Goal: Navigation & Orientation: Understand site structure

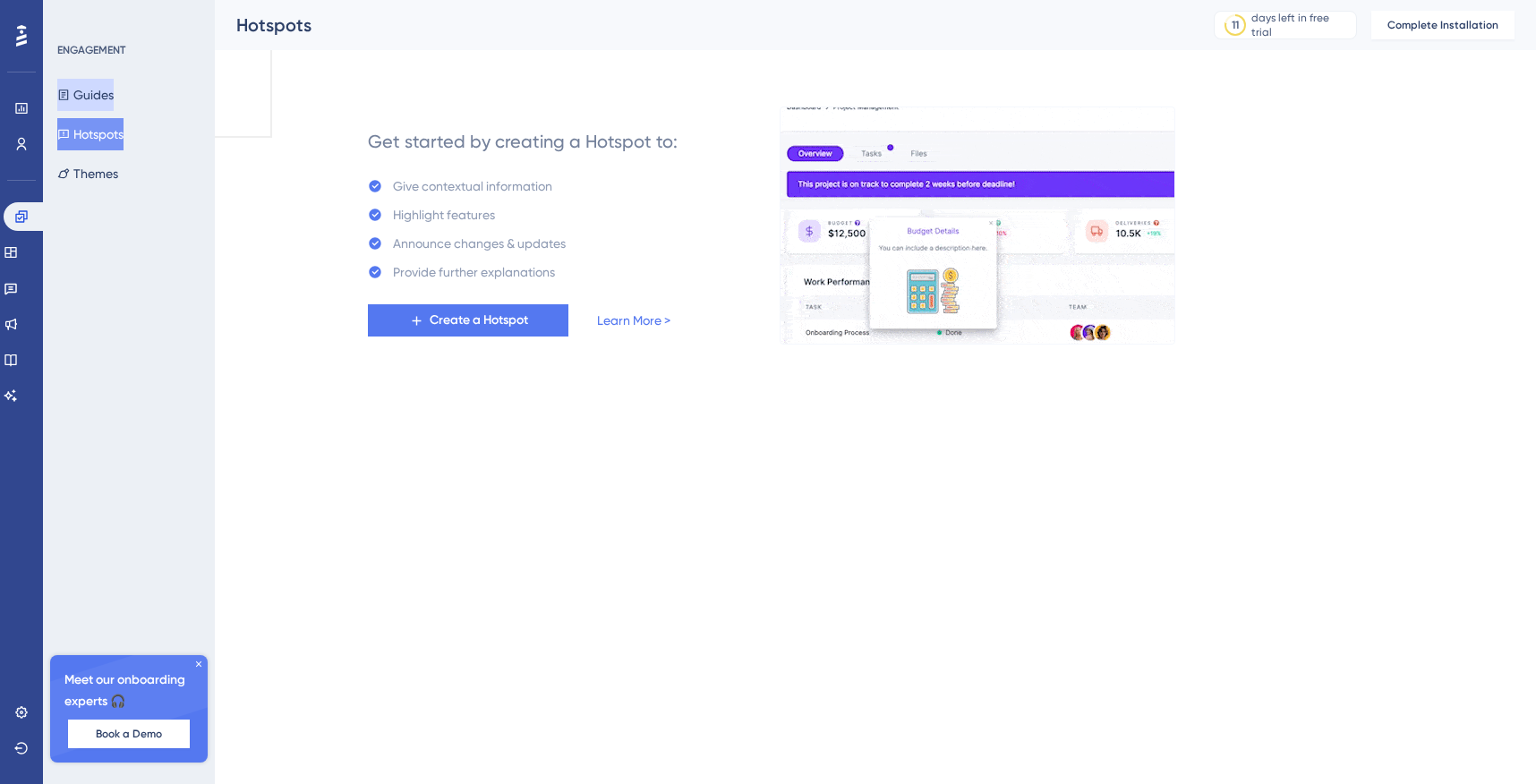
click at [100, 89] on button "Guides" at bounding box center [85, 95] width 56 height 33
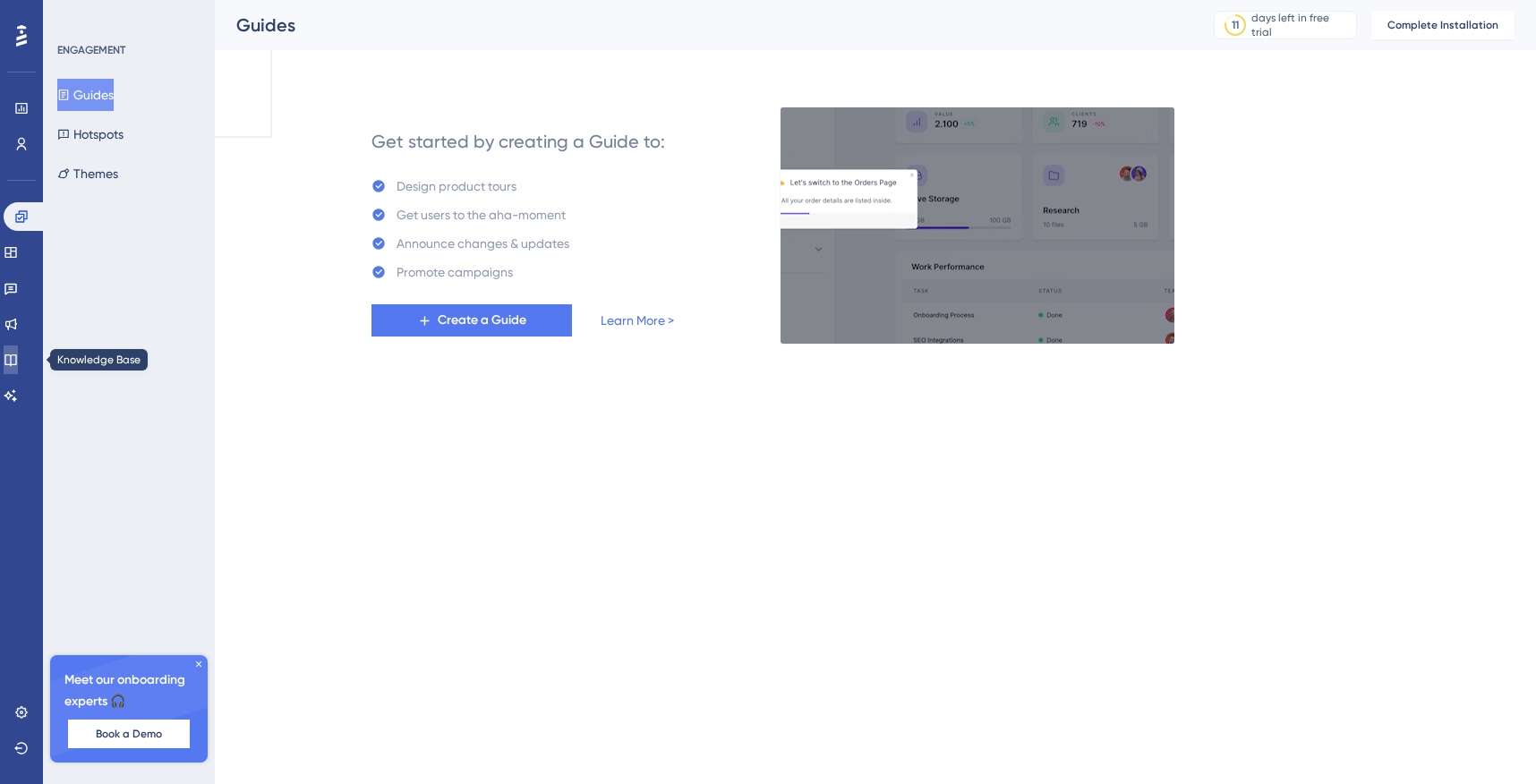
click at [18, 356] on icon at bounding box center [11, 360] width 14 height 14
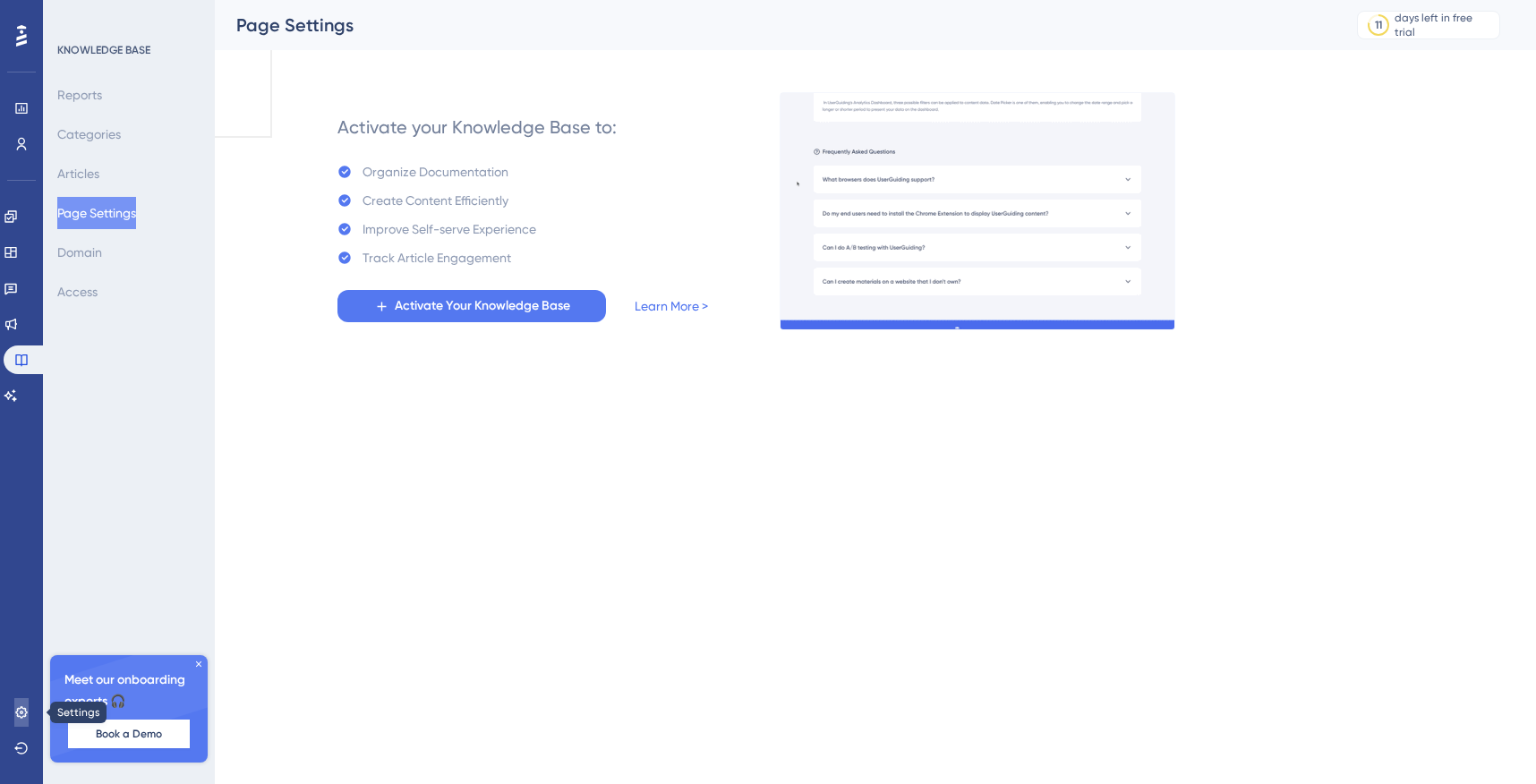
click at [27, 713] on icon at bounding box center [21, 712] width 14 height 14
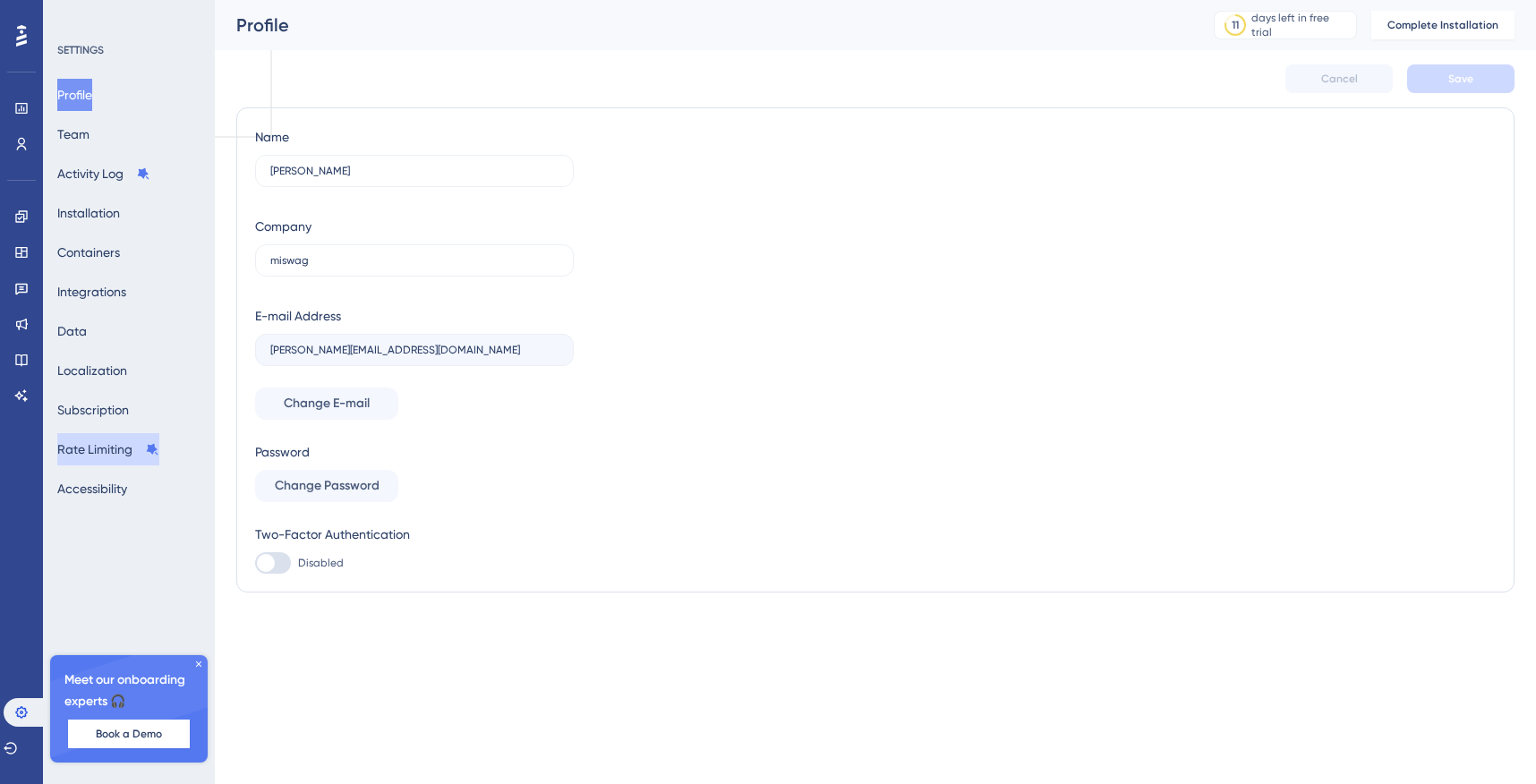
click at [128, 453] on button "Rate Limiting" at bounding box center [108, 449] width 102 height 33
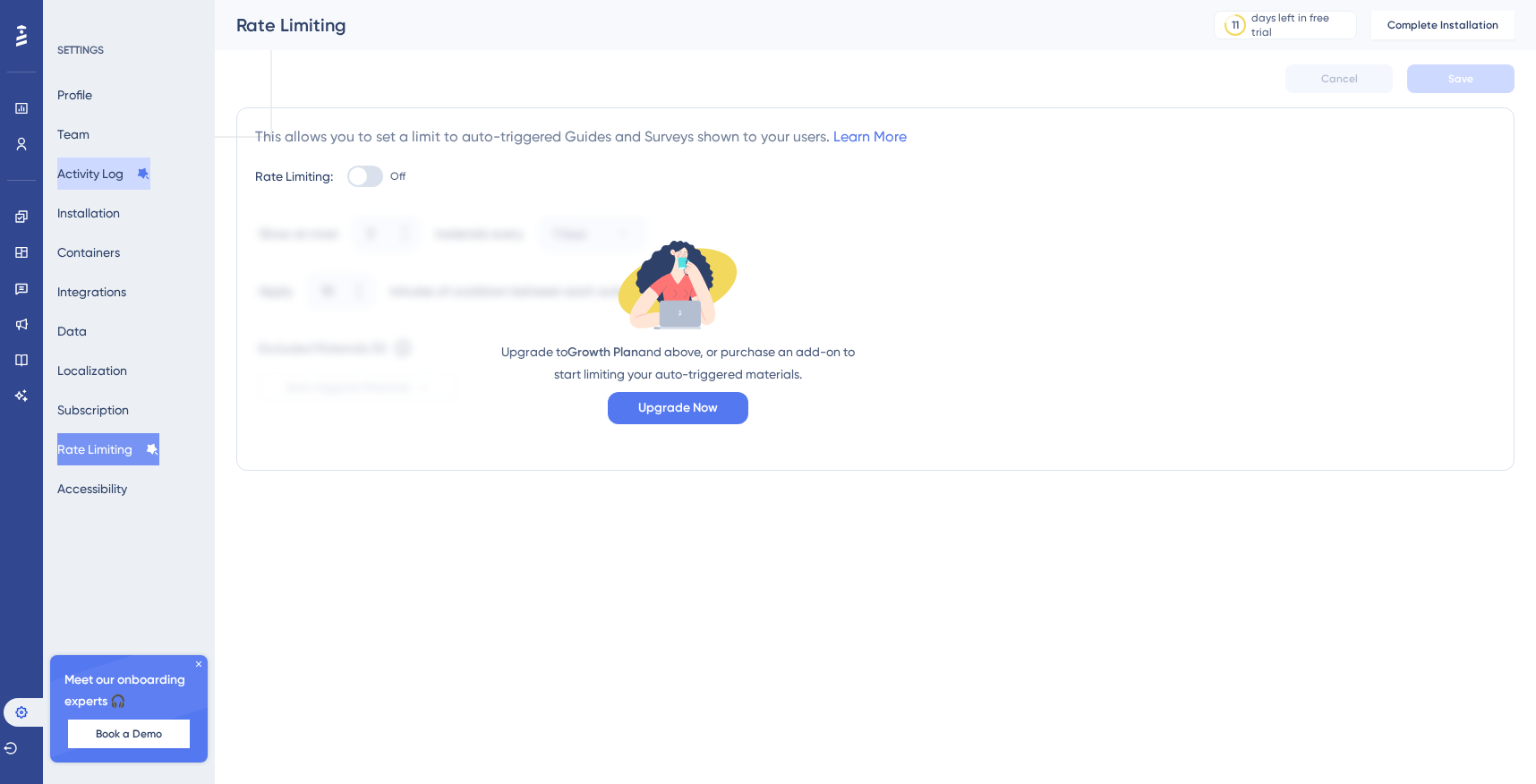
click at [131, 172] on button "Activity Log" at bounding box center [104, 173] width 93 height 33
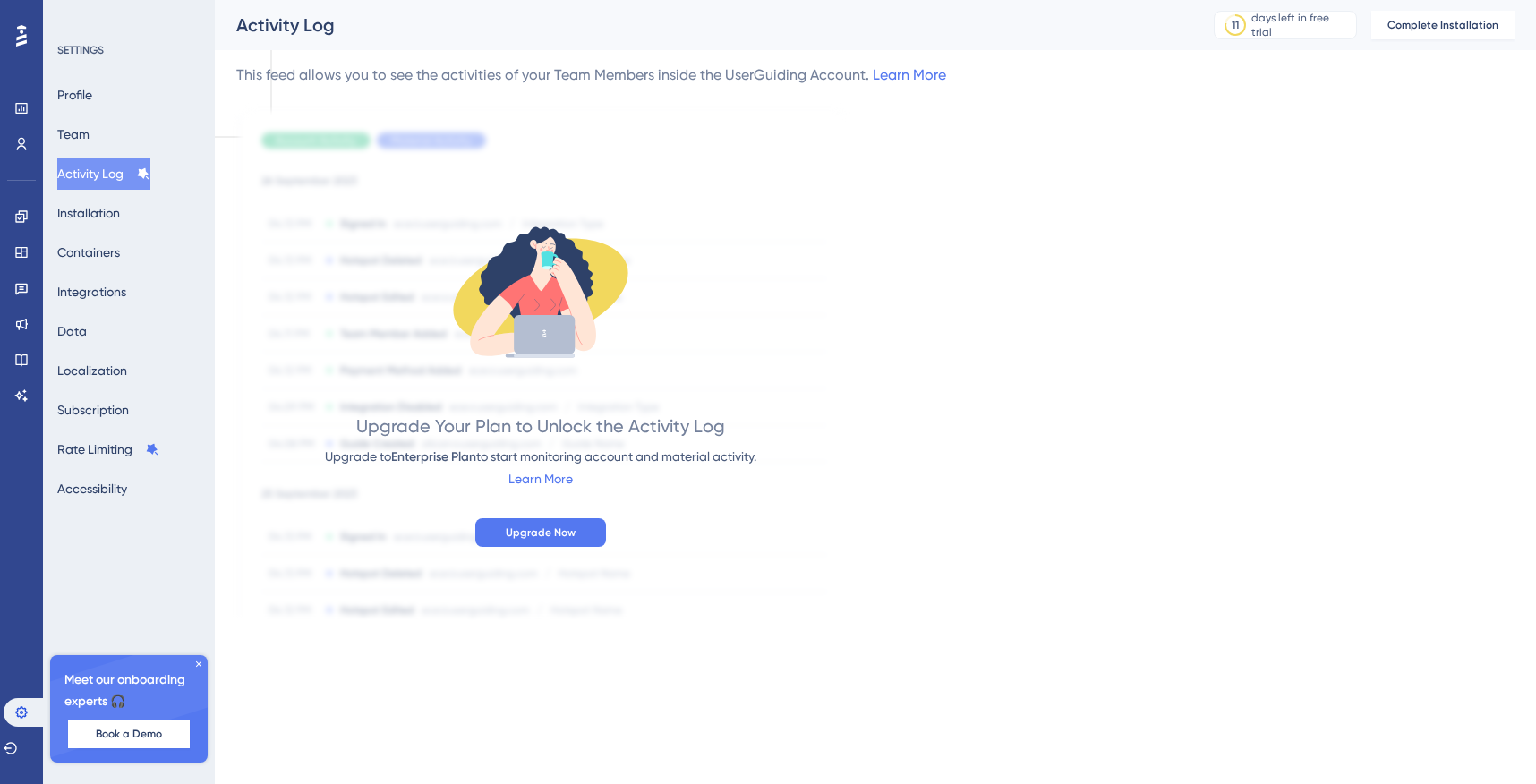
click at [123, 133] on div "Profile Team Activity Log Installation Containers Integrations Data Localizatio…" at bounding box center [130, 292] width 145 height 426
click at [89, 134] on button "Team" at bounding box center [73, 133] width 33 height 33
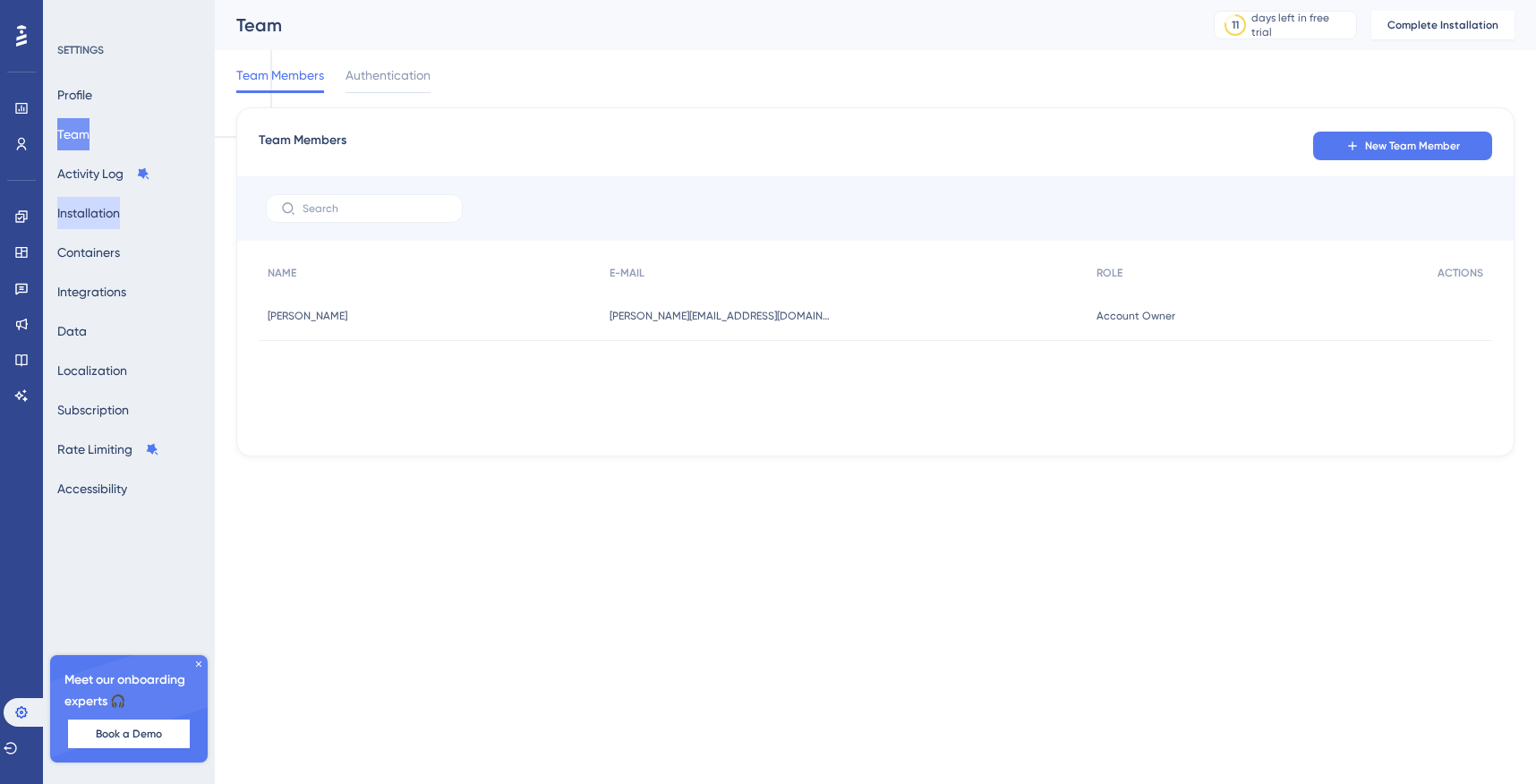
click at [110, 212] on button "Installation" at bounding box center [88, 213] width 62 height 33
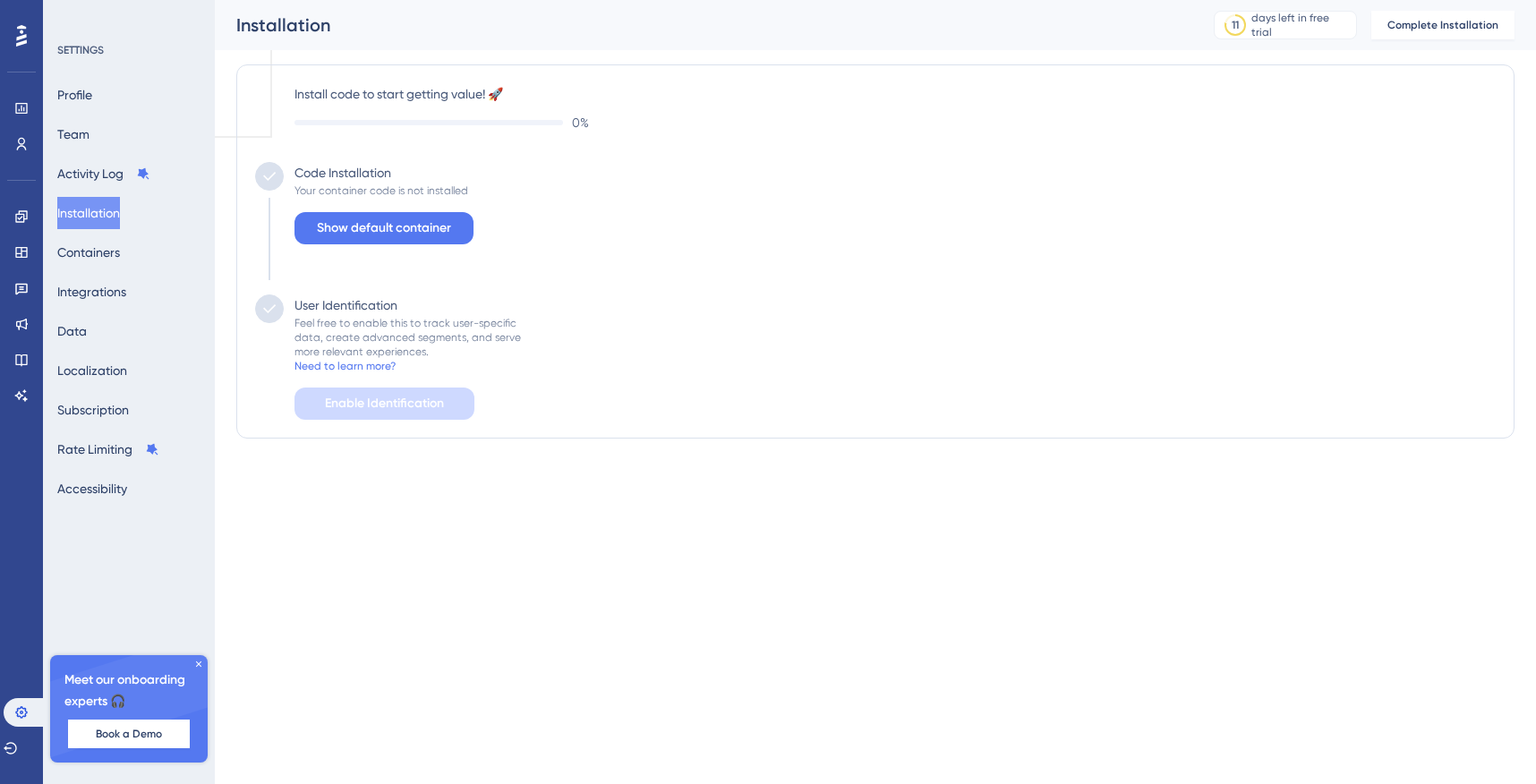
click at [89, 64] on div "SETTINGS Profile Team Activity Log Installation Containers Integrations Data Lo…" at bounding box center [130, 273] width 145 height 462
click at [89, 90] on button "Profile" at bounding box center [74, 95] width 35 height 33
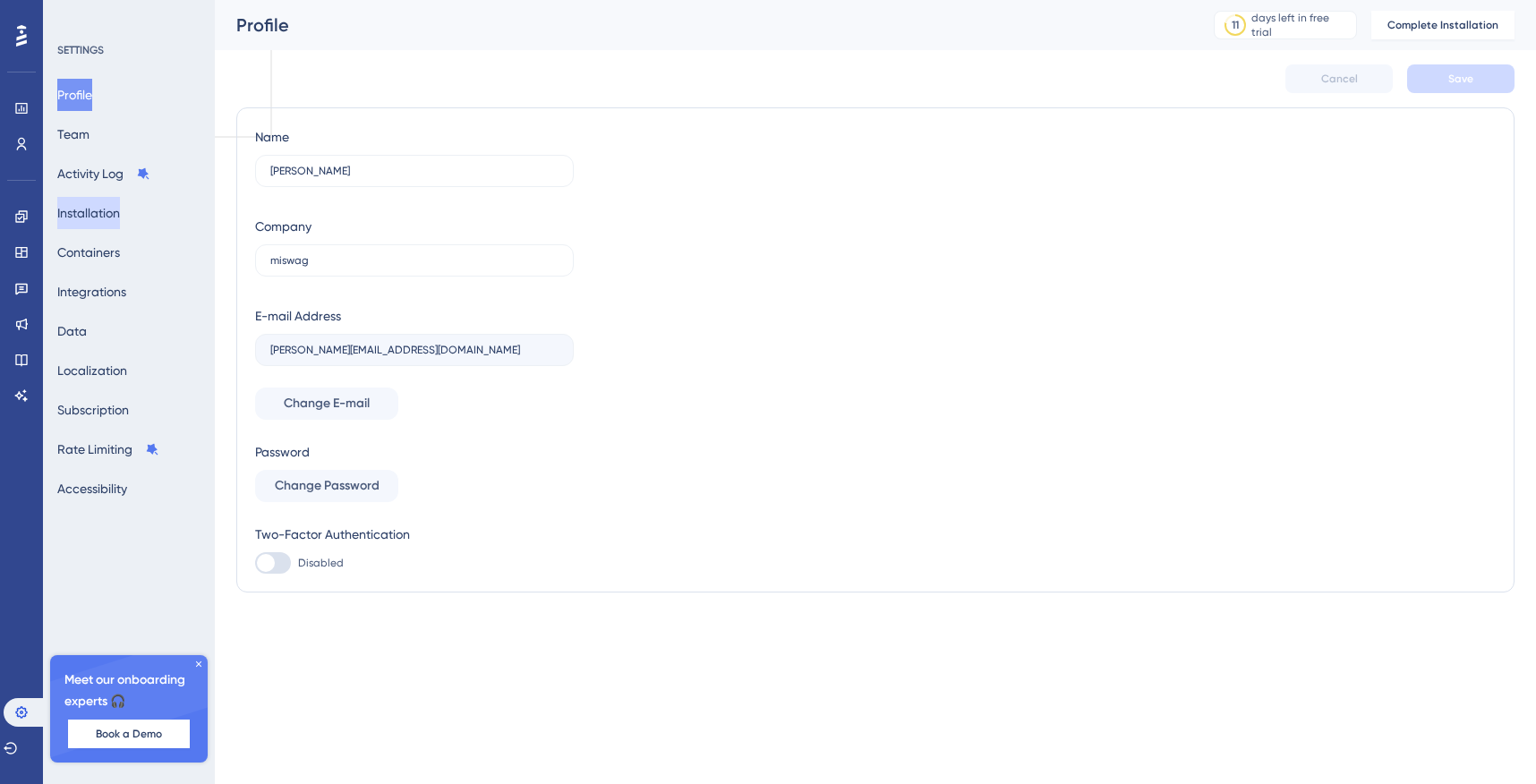
click at [88, 203] on button "Installation" at bounding box center [88, 213] width 62 height 33
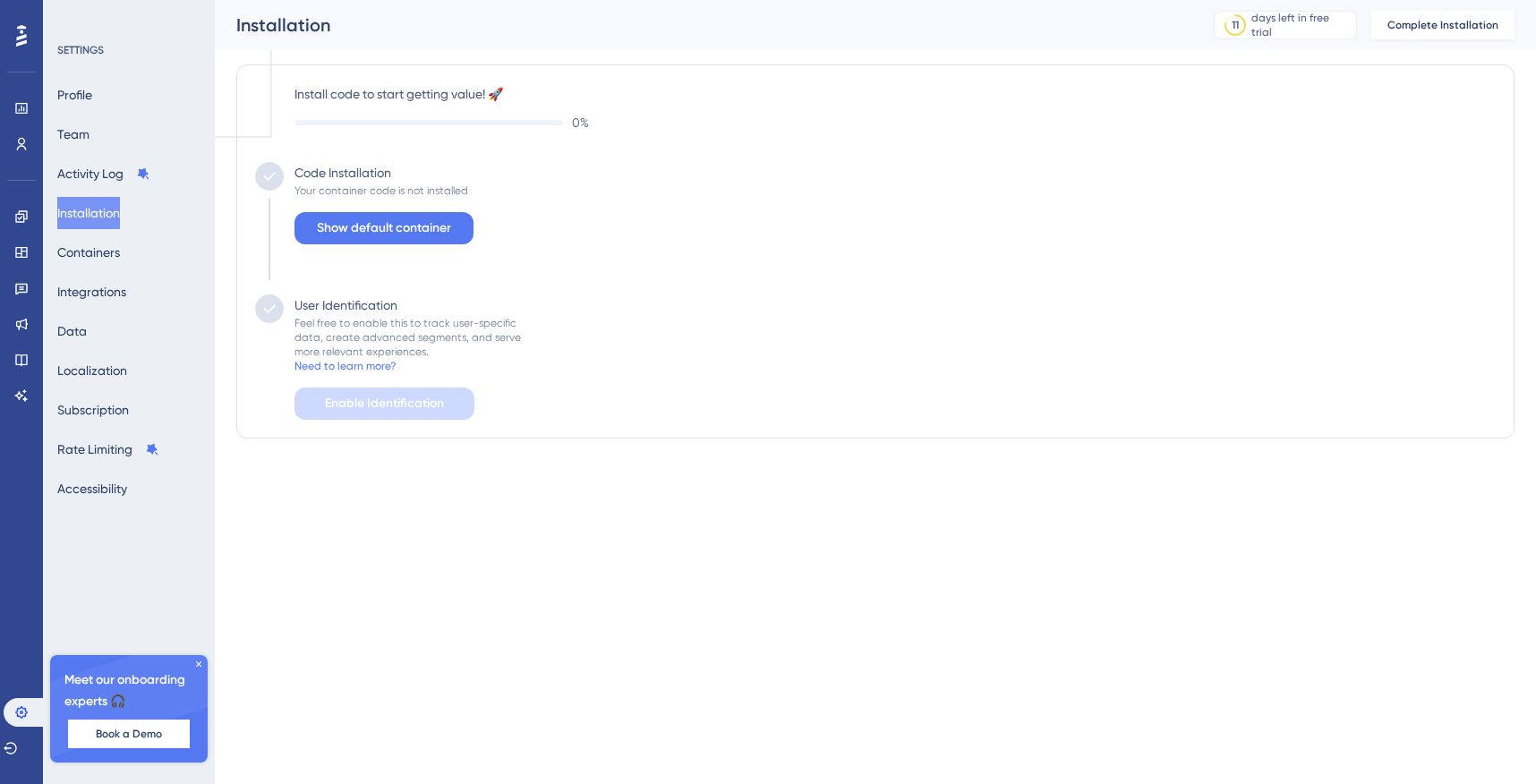
click at [20, 38] on icon at bounding box center [21, 36] width 11 height 22
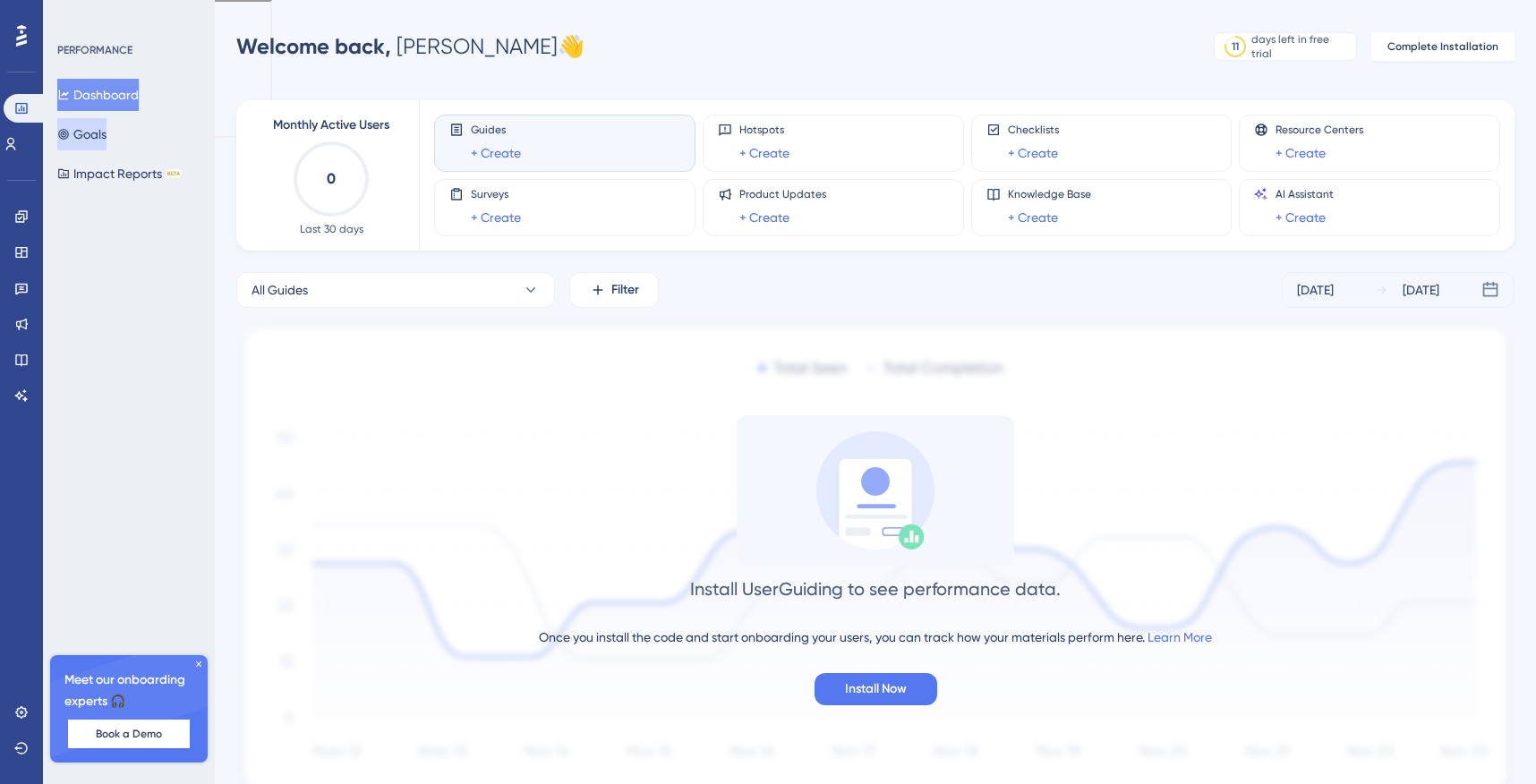
click at [107, 135] on button "Goals" at bounding box center [82, 133] width 49 height 33
